Goal: Check status: Check status

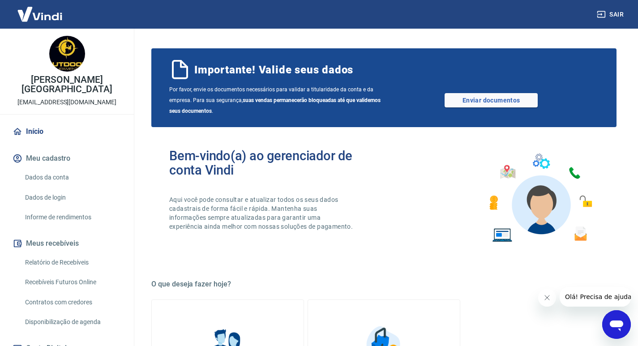
scroll to position [90, 0]
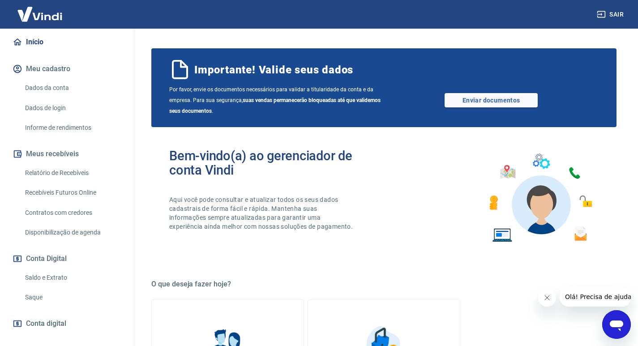
click at [58, 269] on link "Saldo e Extrato" at bounding box center [72, 278] width 102 height 18
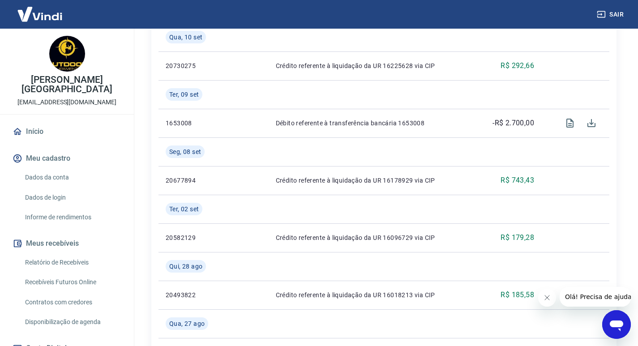
scroll to position [90, 0]
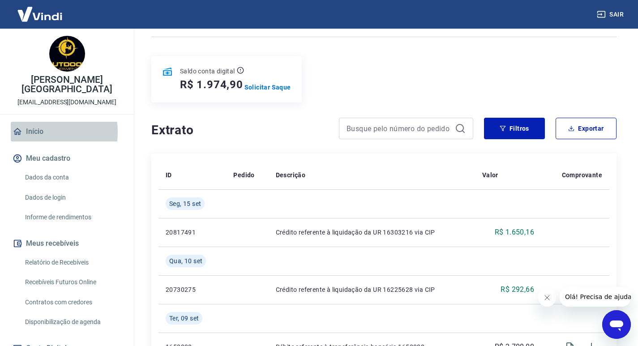
click at [38, 122] on link "Início" at bounding box center [67, 132] width 112 height 20
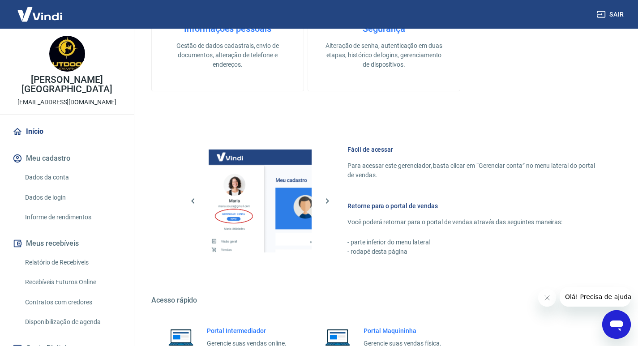
scroll to position [450, 0]
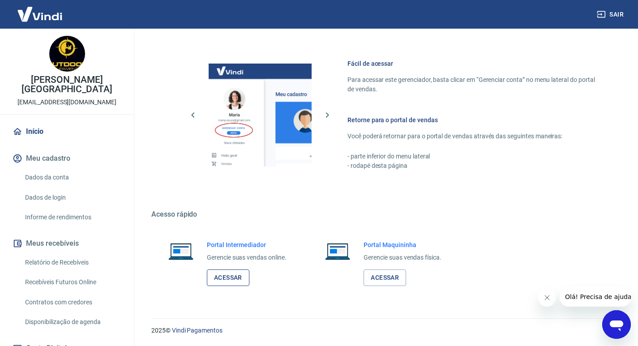
click at [229, 272] on link "Acessar" at bounding box center [228, 277] width 43 height 17
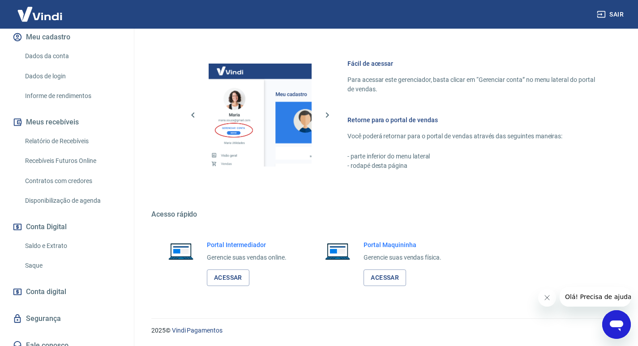
click at [49, 240] on link "Saldo e Extrato" at bounding box center [72, 246] width 102 height 18
